Goal: Transaction & Acquisition: Purchase product/service

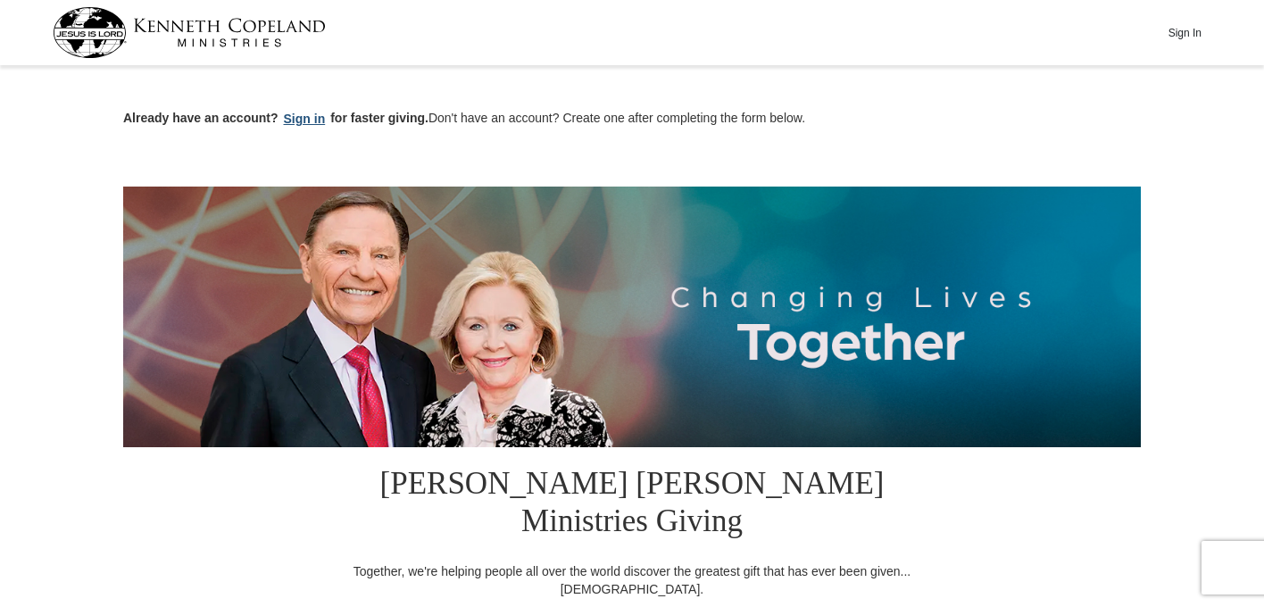
click at [302, 117] on button "Sign in" at bounding box center [304, 119] width 53 height 21
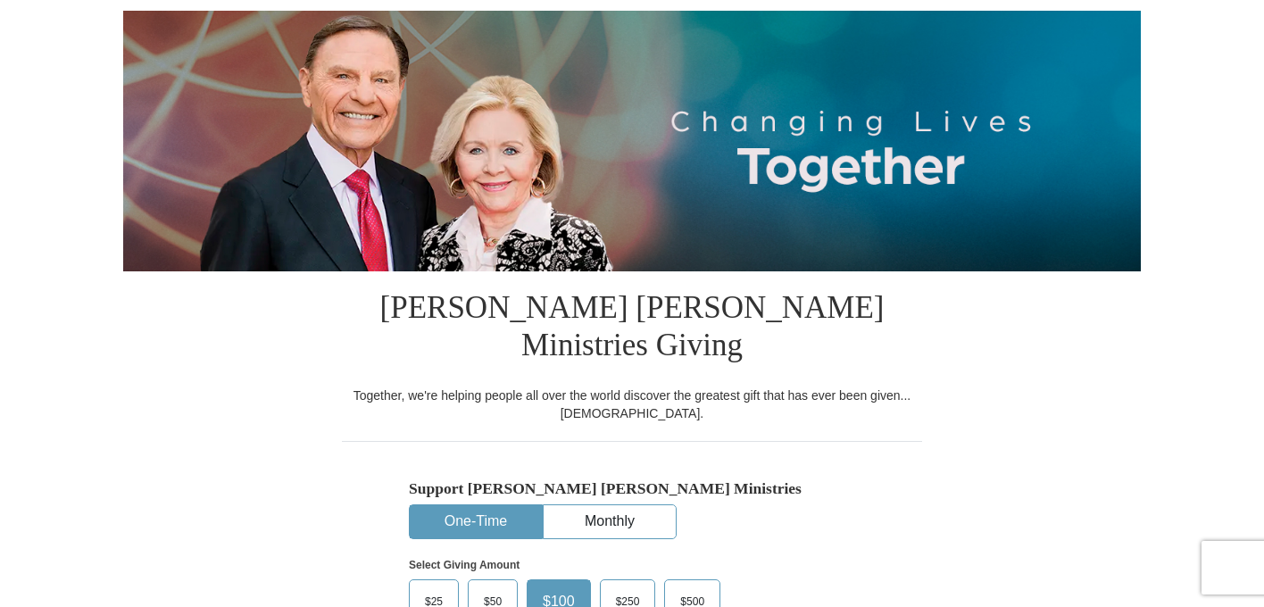
select select "IA"
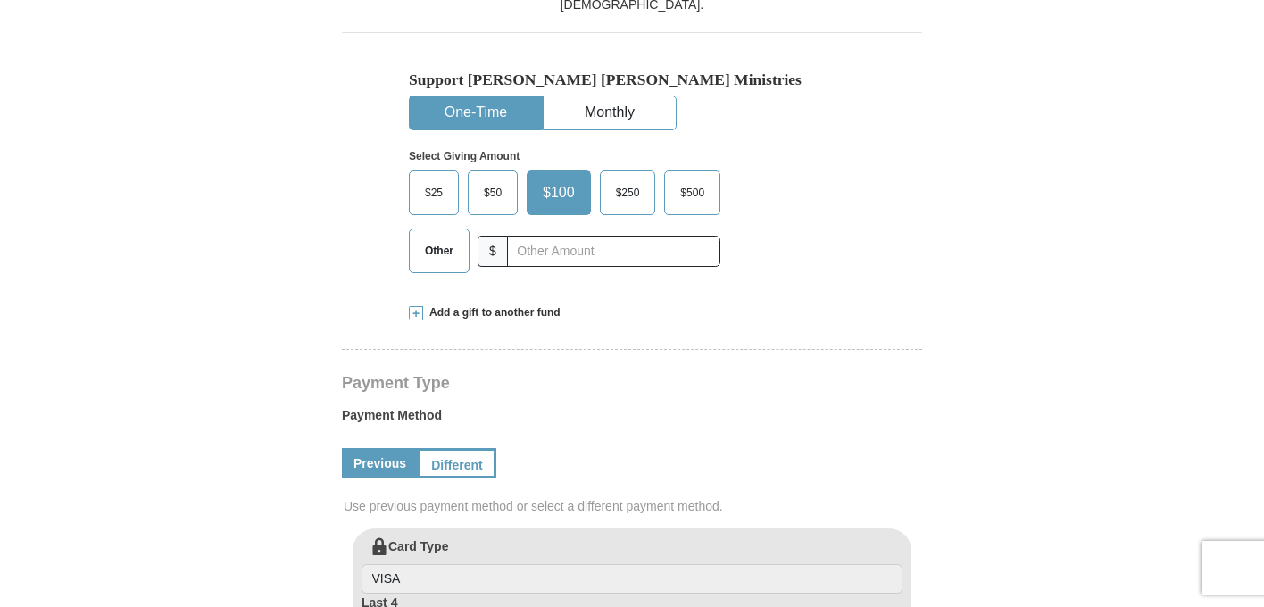
scroll to position [553, 0]
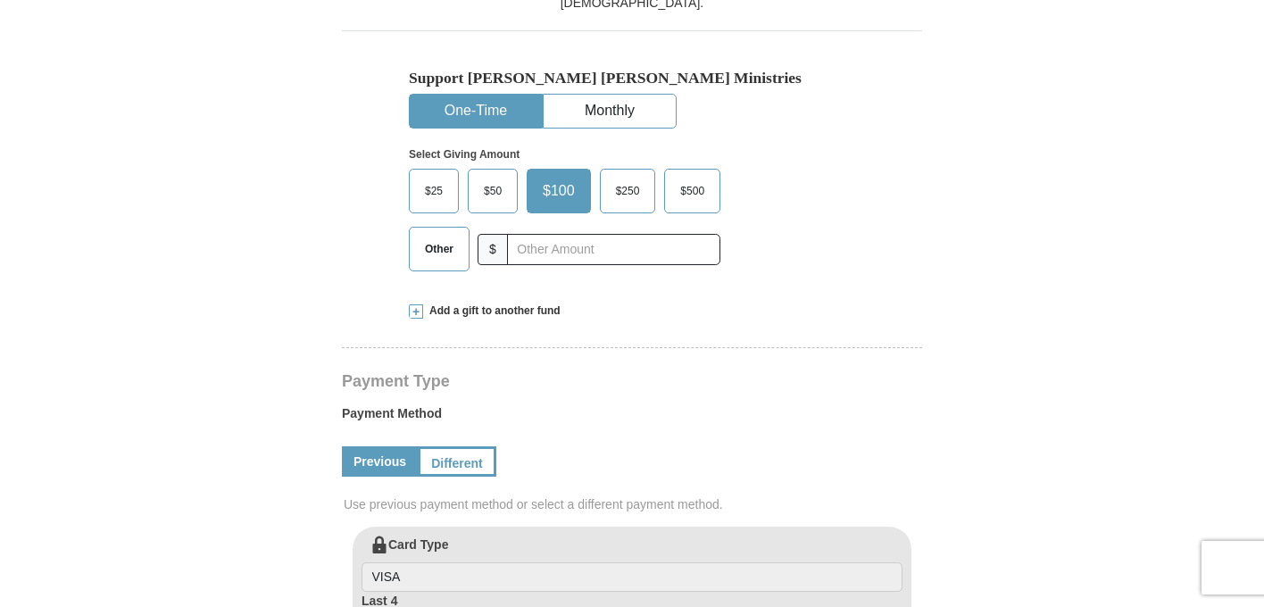
click at [436, 236] on span "Other" at bounding box center [439, 249] width 46 height 27
click at [0, 0] on input "Other" at bounding box center [0, 0] width 0 height 0
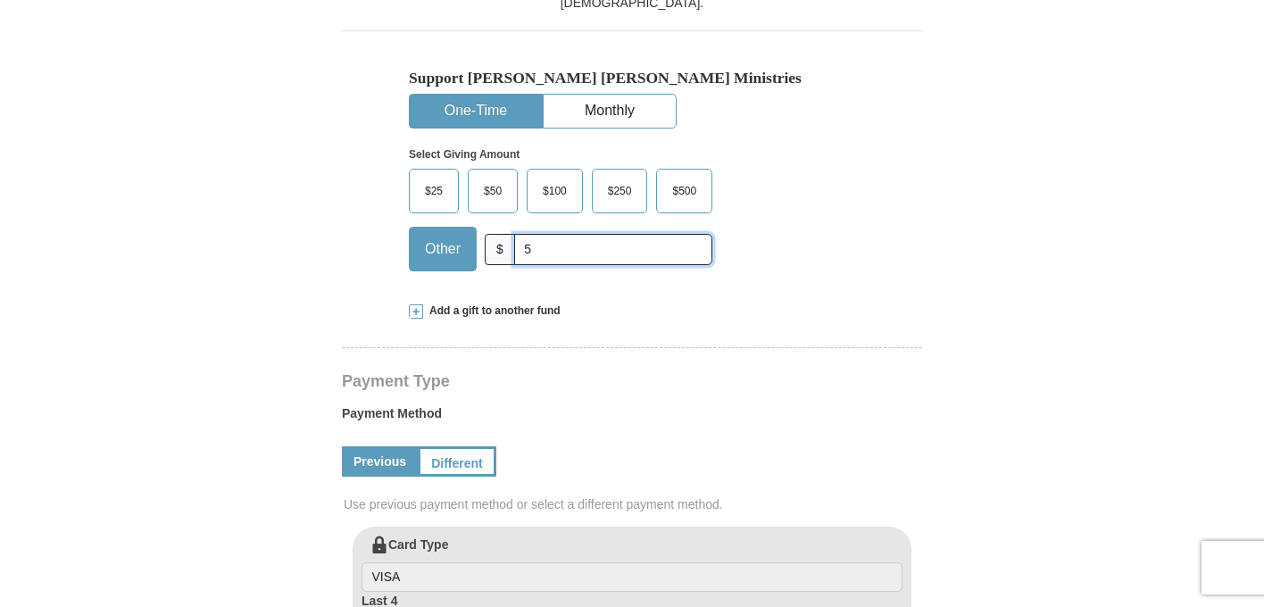
type input "5.00"
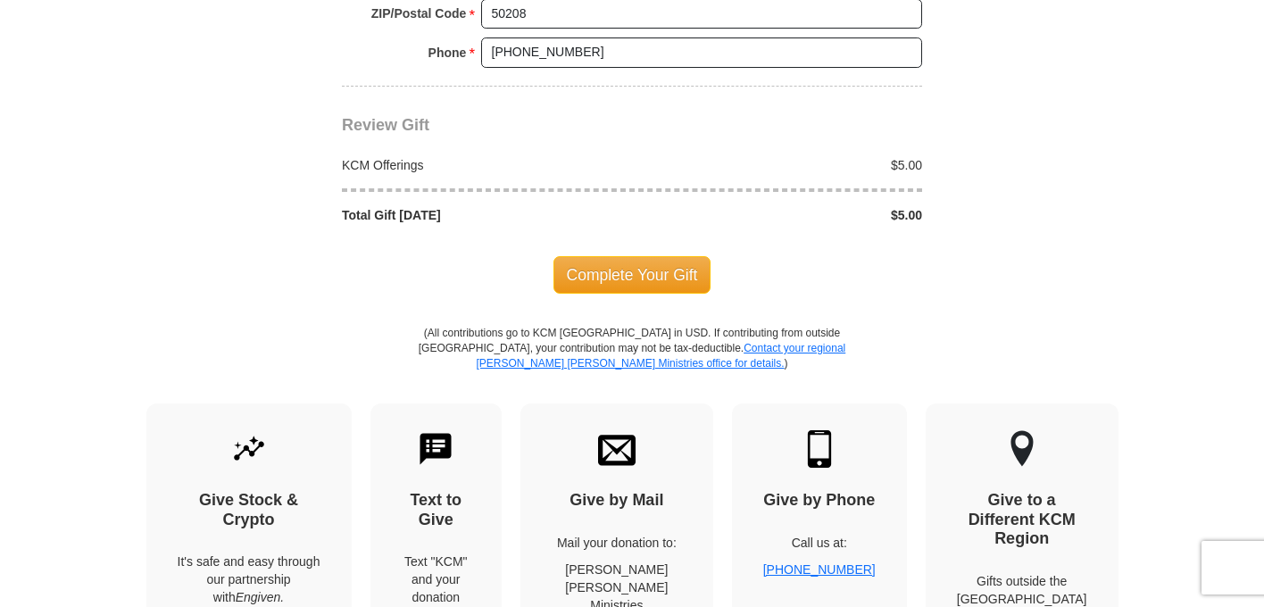
scroll to position [1642, 0]
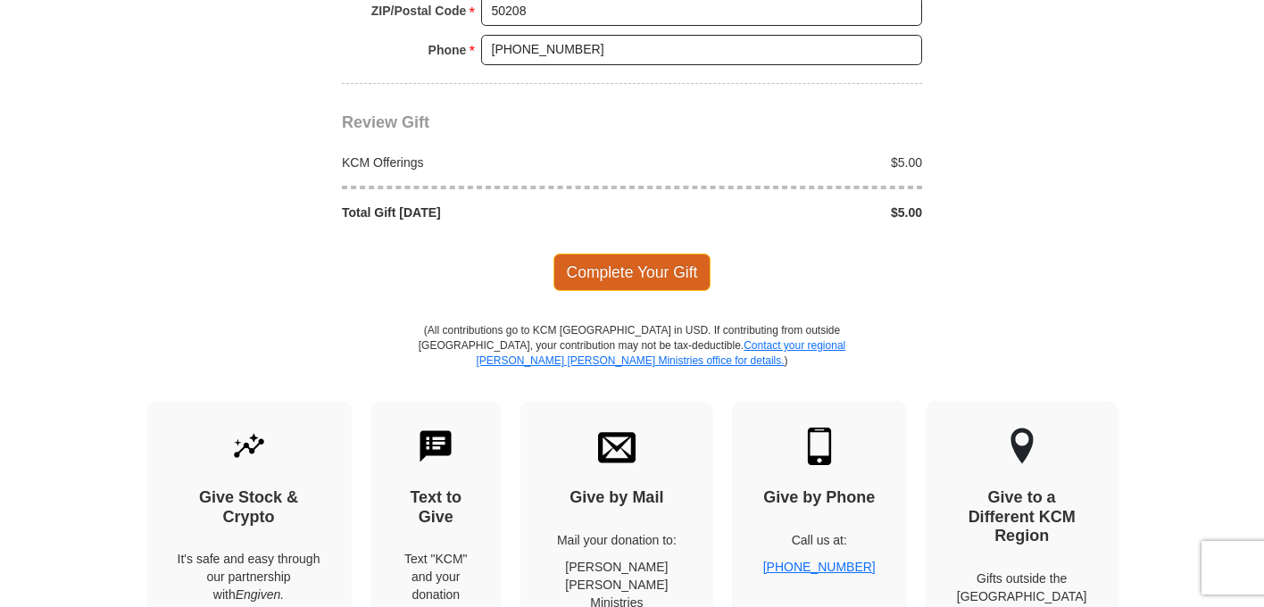
click at [614, 253] on span "Complete Your Gift" at bounding box center [632, 271] width 158 height 37
